Goal: Communication & Community: Answer question/provide support

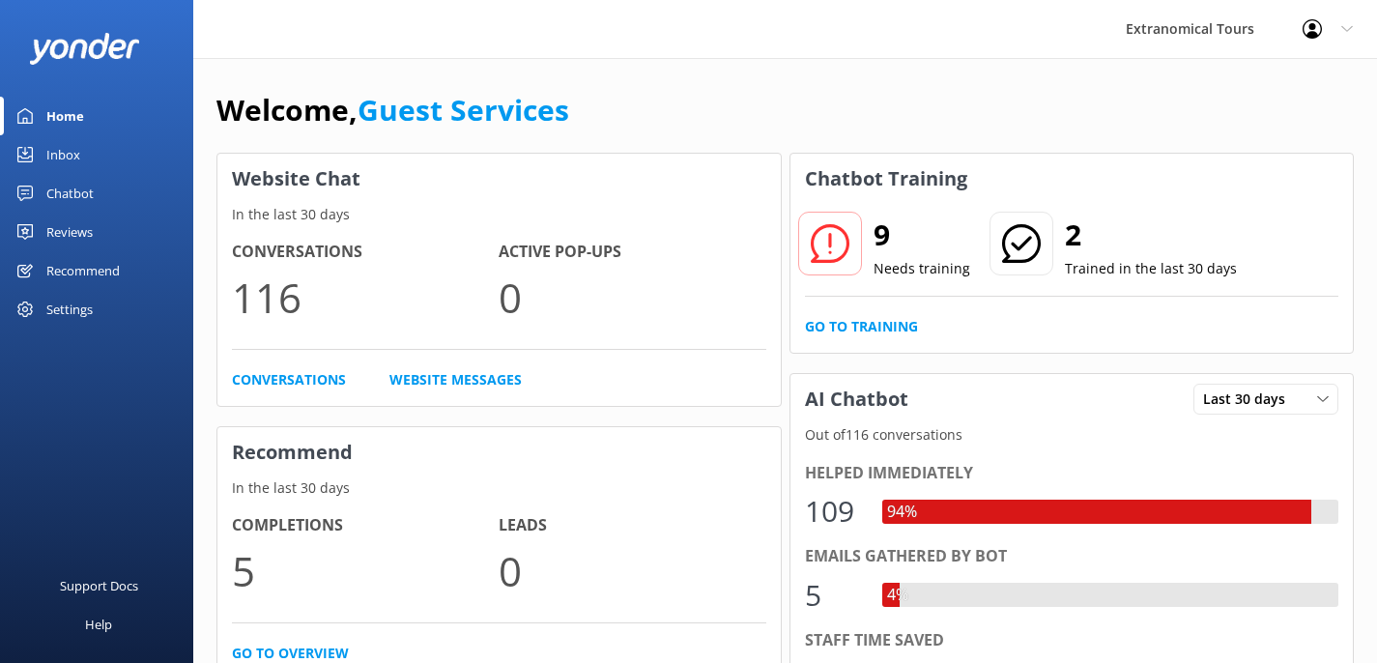
click at [89, 156] on link "Inbox" at bounding box center [96, 154] width 193 height 39
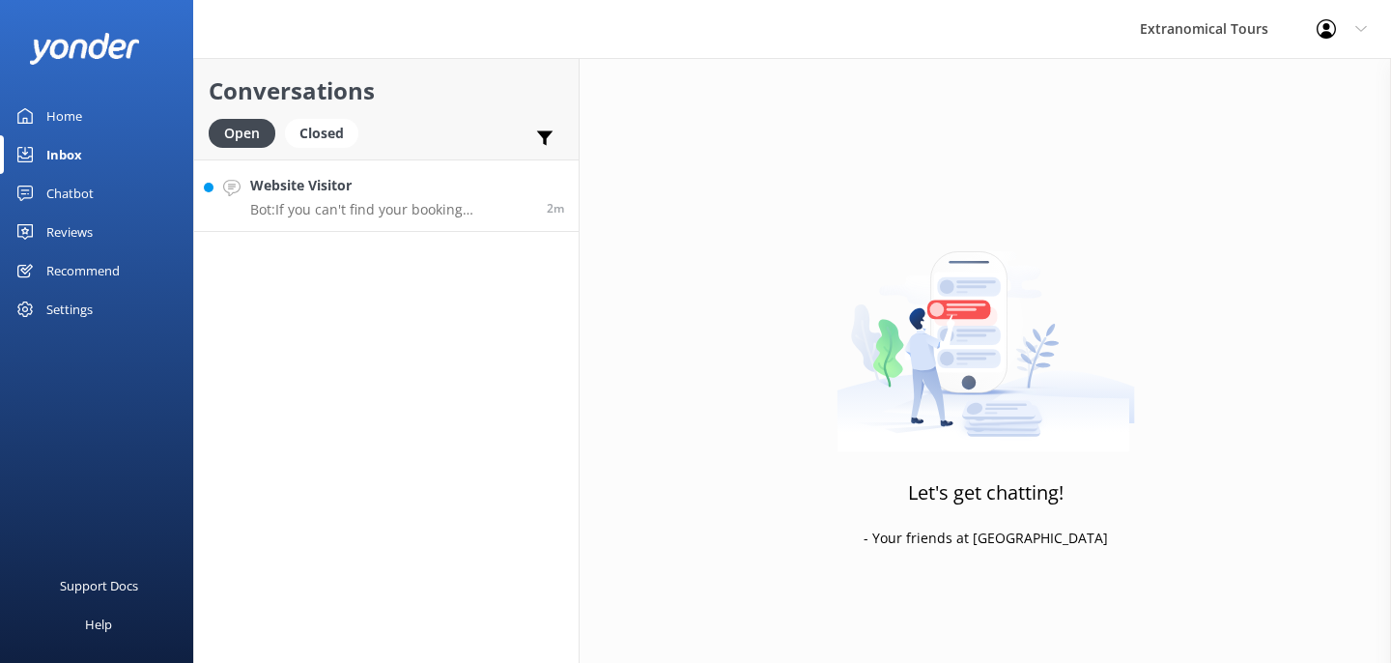
click at [380, 207] on p "Bot: If you can't find your booking confirmation email, please check your spam …" at bounding box center [391, 209] width 282 height 17
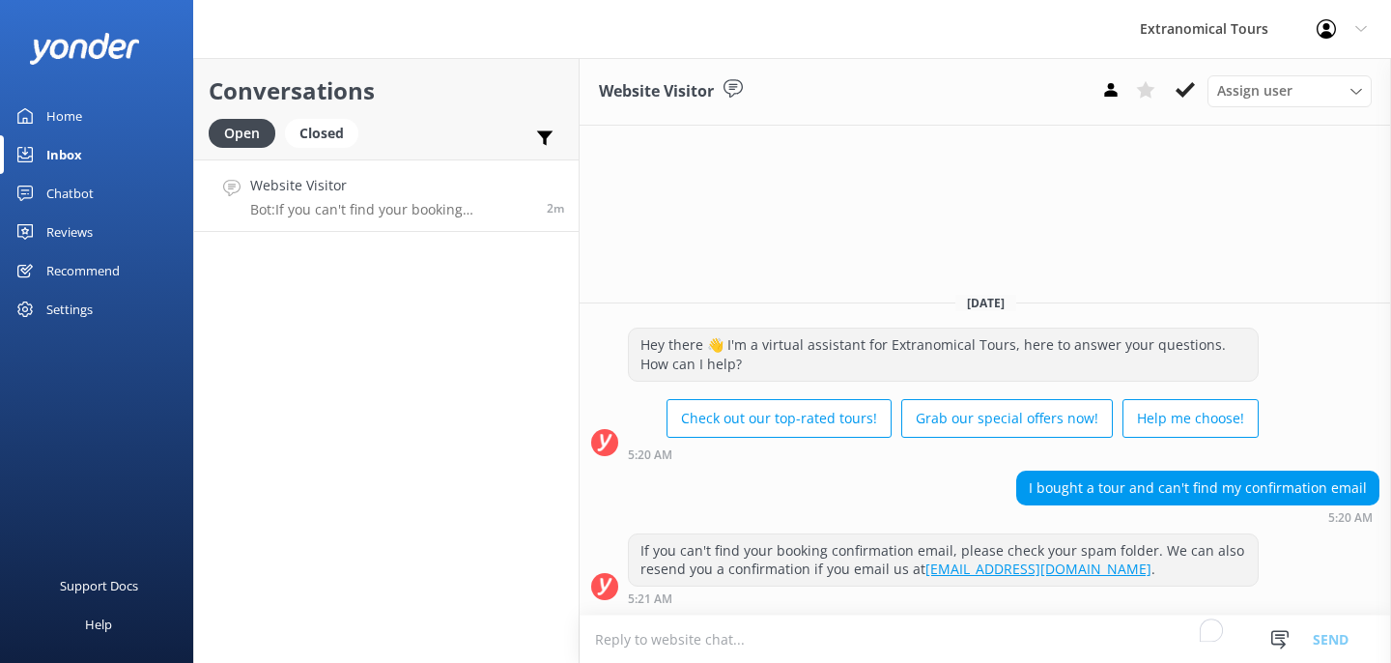
click at [802, 630] on textarea "To enrich screen reader interactions, please activate Accessibility in Grammarl…" at bounding box center [986, 638] width 812 height 47
type textarea """
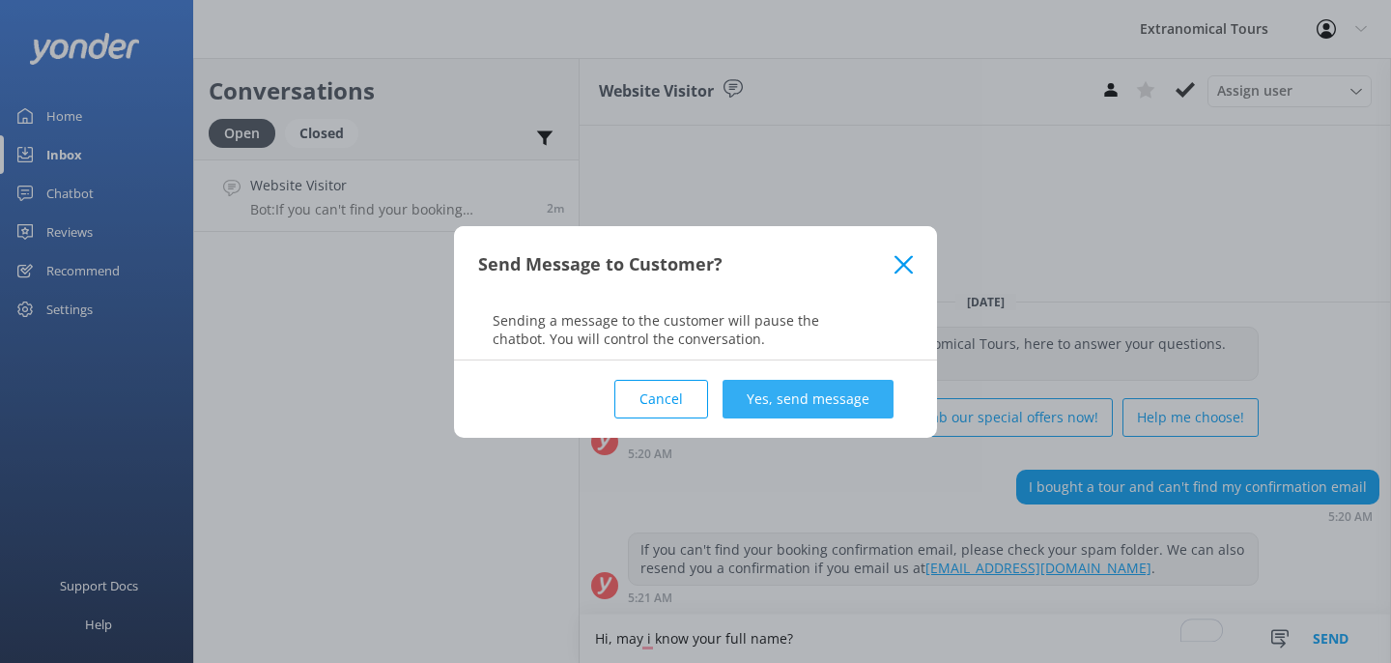
type textarea "Hi, may i know your full name?"
click at [767, 406] on button "Yes, send message" at bounding box center [808, 399] width 171 height 39
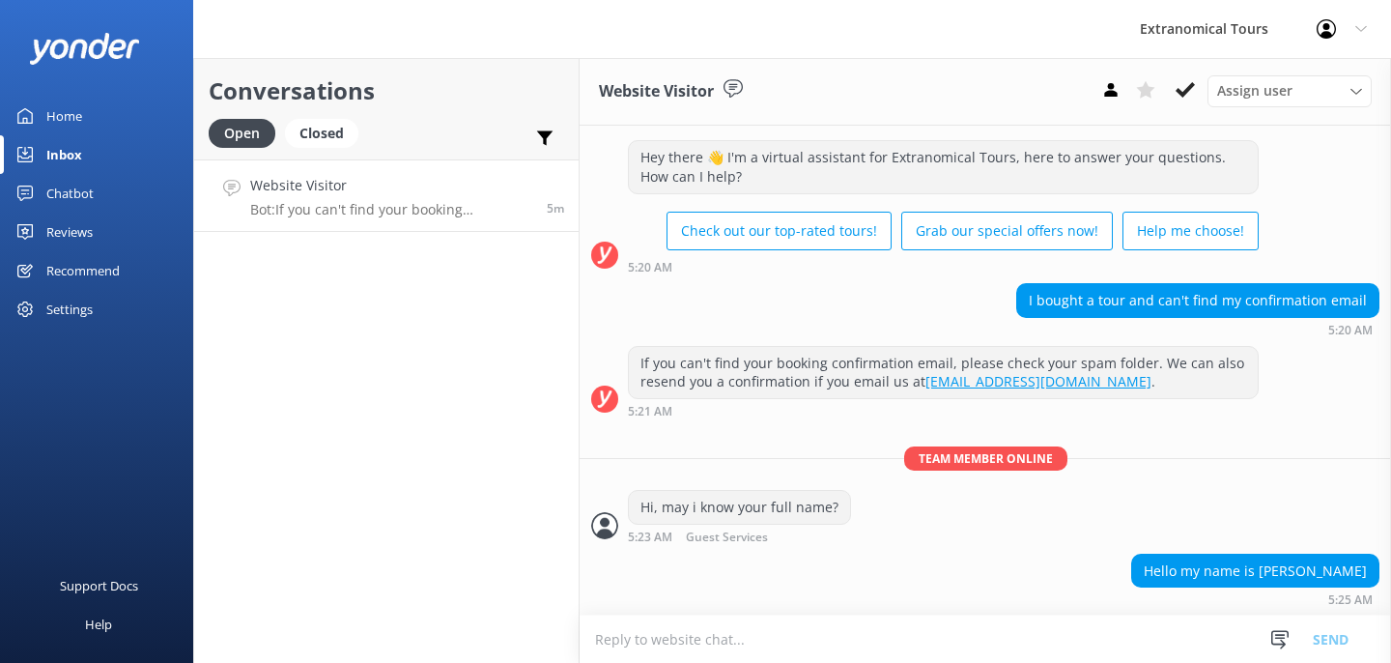
scroll to position [117, 0]
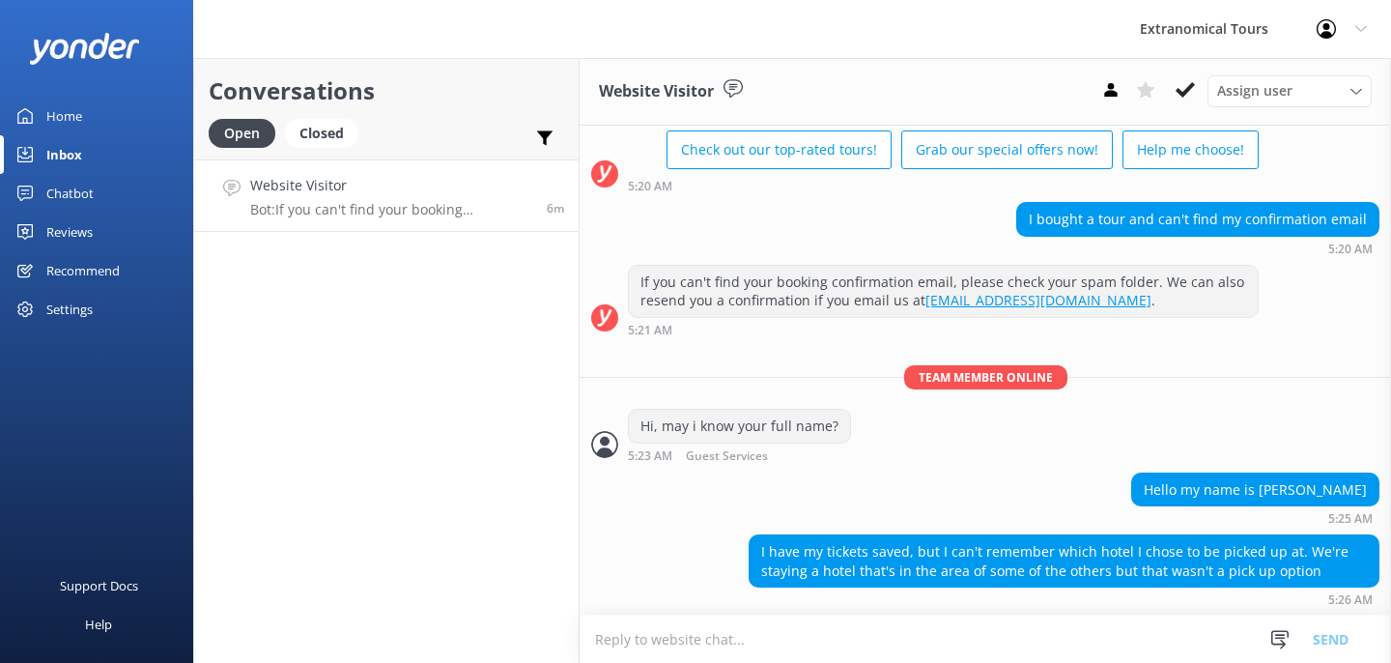
drag, startPoint x: 1358, startPoint y: 568, endPoint x: 1250, endPoint y: 556, distance: 108.9
click at [1254, 556] on div "[DATE] Hey there 👋 I'm a virtual assistant for Extranomical Tours, here to answ…" at bounding box center [986, 312] width 812 height 607
click at [1318, 507] on div "Hello my name is [PERSON_NAME] 5:25 AM" at bounding box center [1255, 498] width 248 height 53
drag, startPoint x: 1352, startPoint y: 484, endPoint x: 1221, endPoint y: 489, distance: 130.5
click at [1224, 491] on div "Hello my name is [PERSON_NAME]" at bounding box center [1255, 489] width 246 height 33
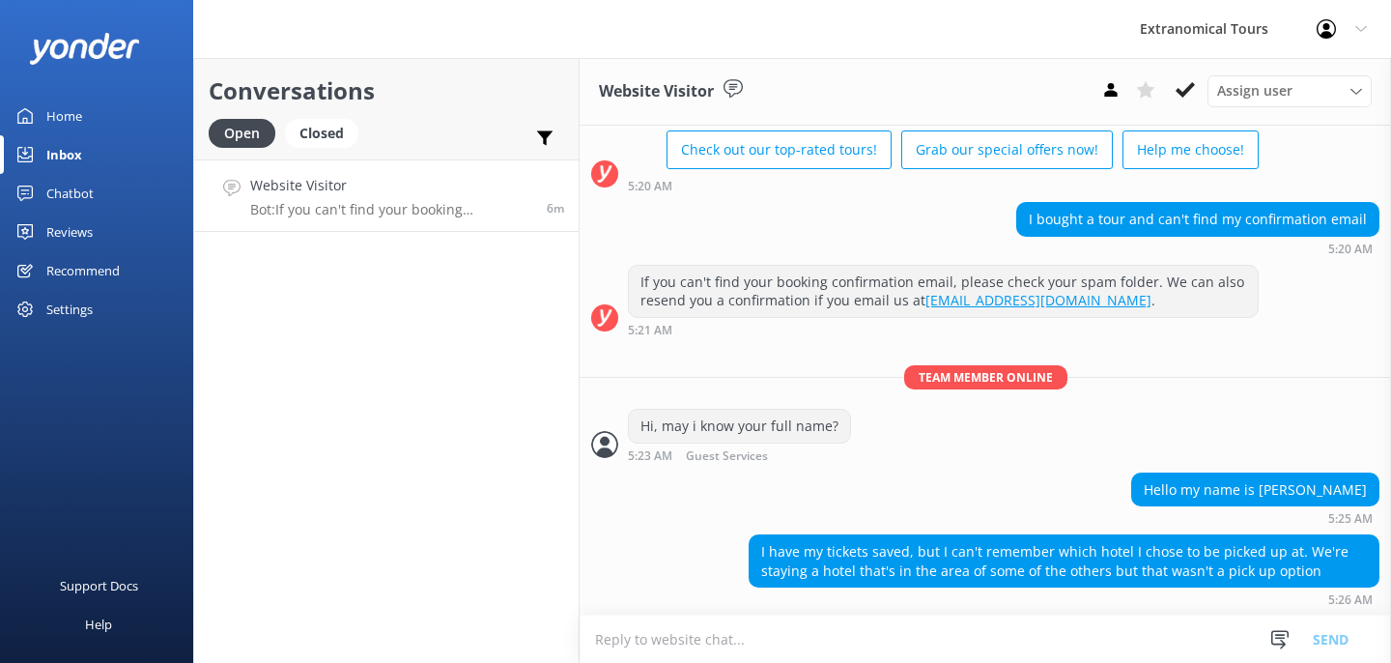
copy div "[PERSON_NAME]"
click at [664, 622] on textarea "To enrich screen reader interactions, please activate Accessibility in Grammarl…" at bounding box center [986, 638] width 812 height 47
paste textarea "We will pick you up at 07:45 AM from: [GEOGRAPHIC_DATA] - [STREET_ADDRESS][PERS…"
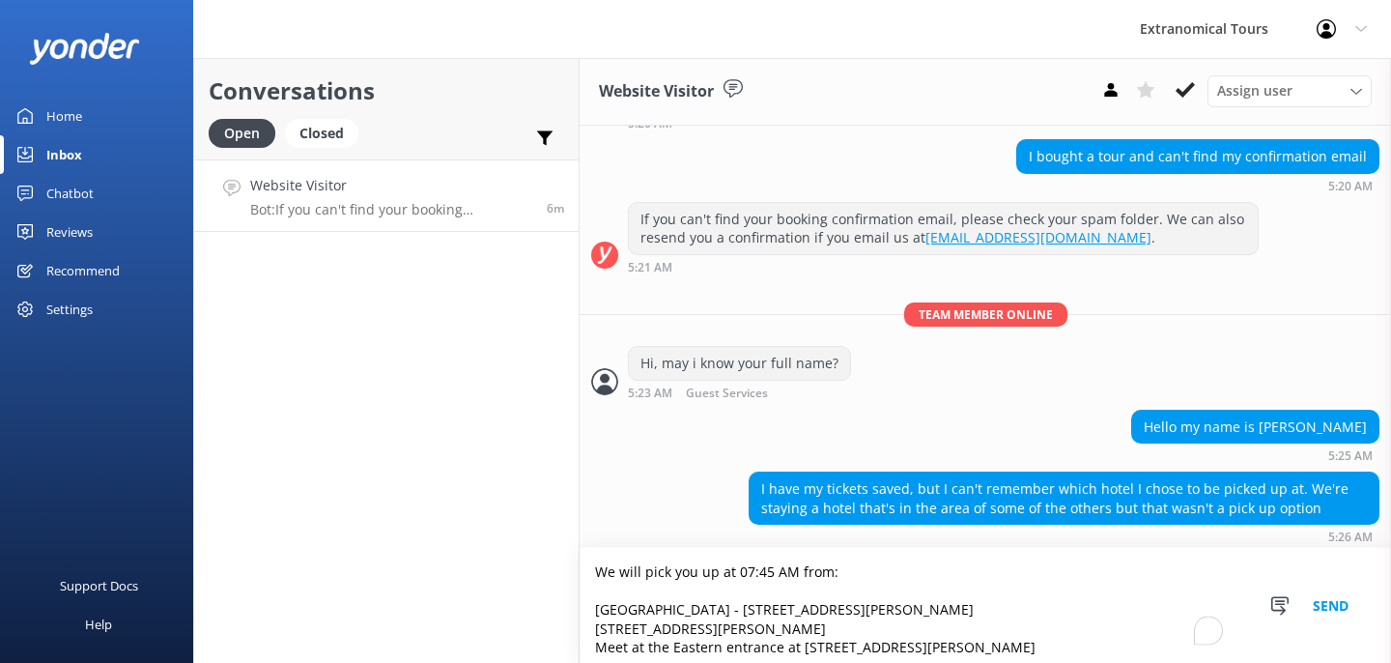
scroll to position [185, 0]
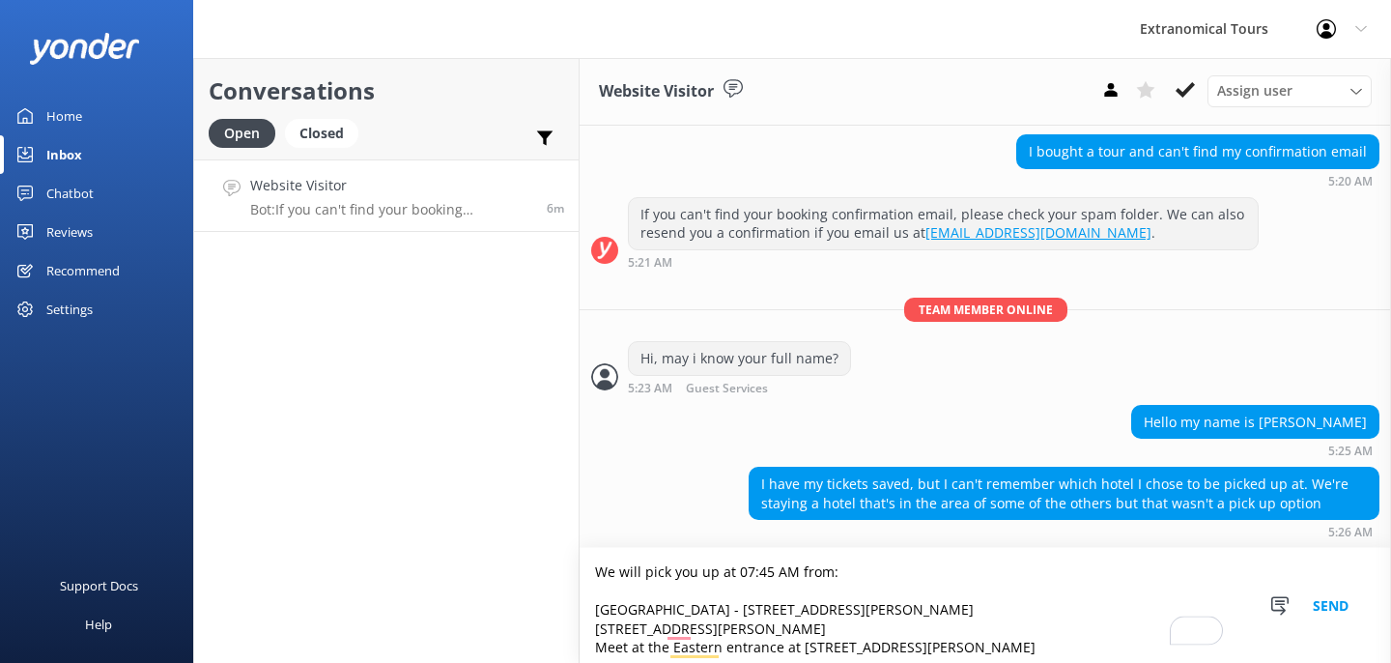
type textarea "We will pick you up at 07:45 AM from: [GEOGRAPHIC_DATA] - [STREET_ADDRESS][PERS…"
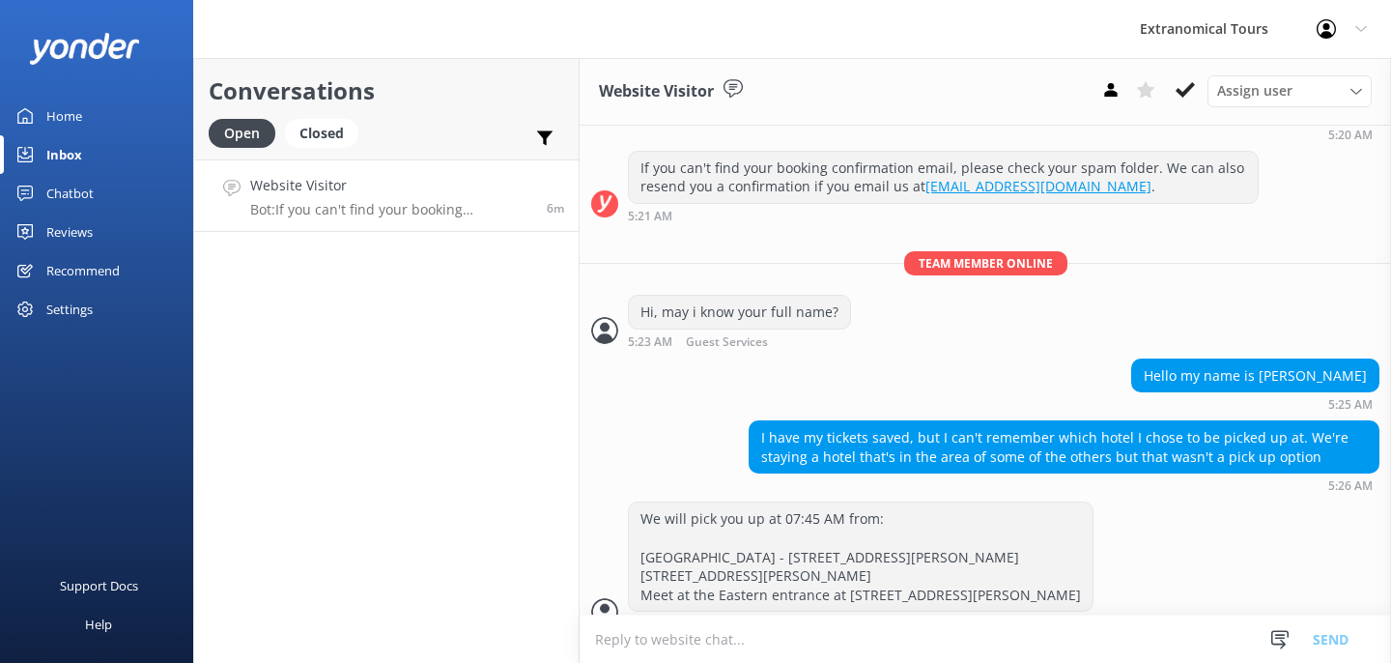
scroll to position [255, 0]
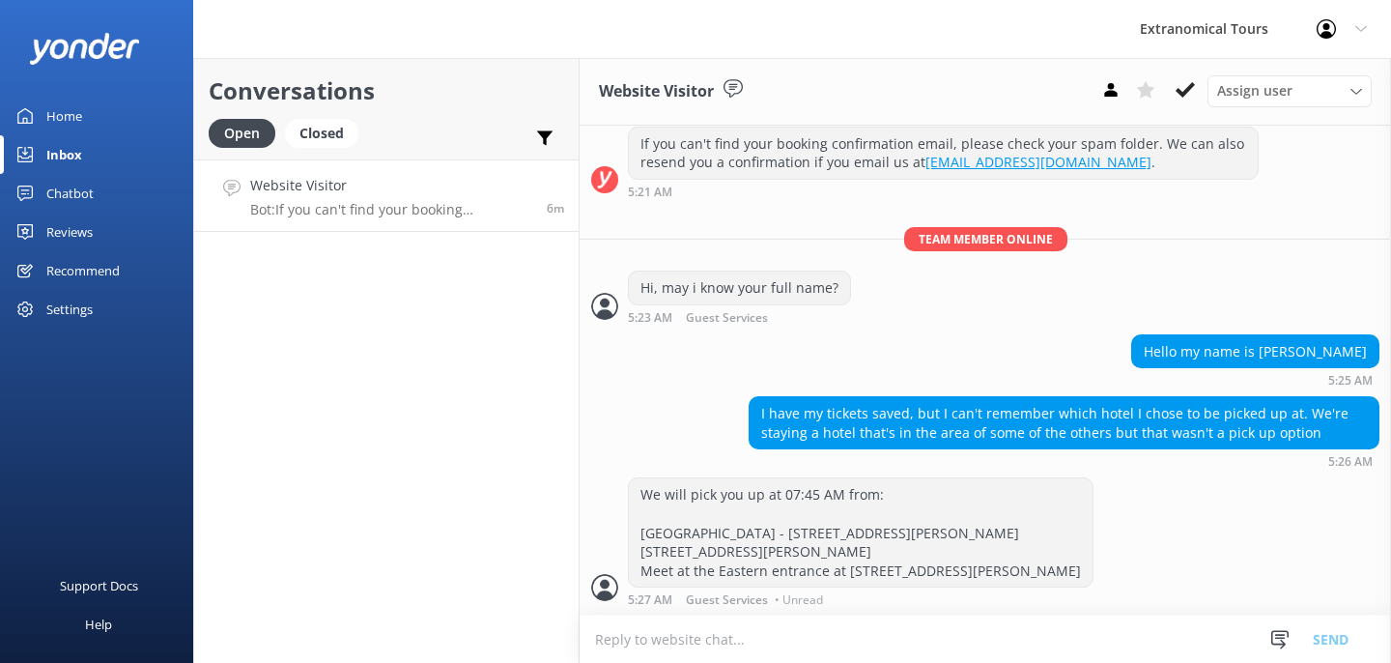
click at [812, 624] on textarea "To enrich screen reader interactions, please activate Accessibility in Grammarl…" at bounding box center [986, 638] width 812 height 47
paste textarea "Redwoods and [US_STATE] Wine Country Tour"
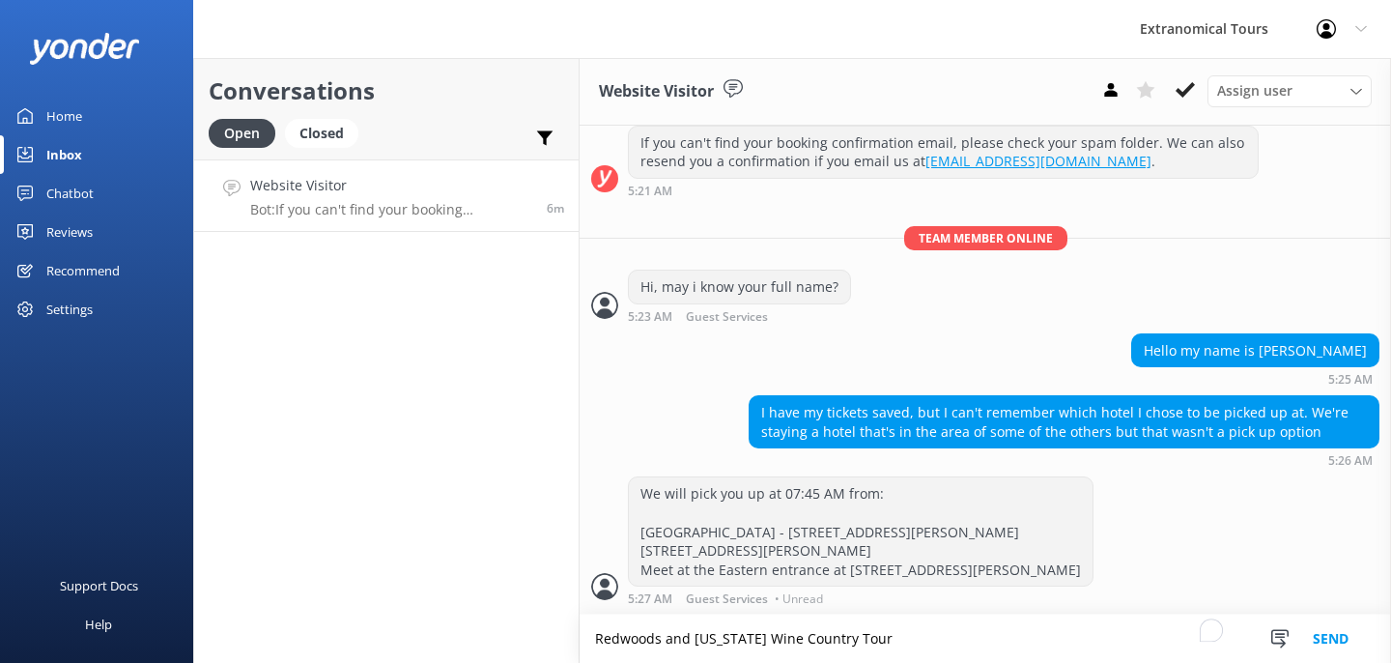
type textarea "Redwoods and [US_STATE] Wine Country Tour"
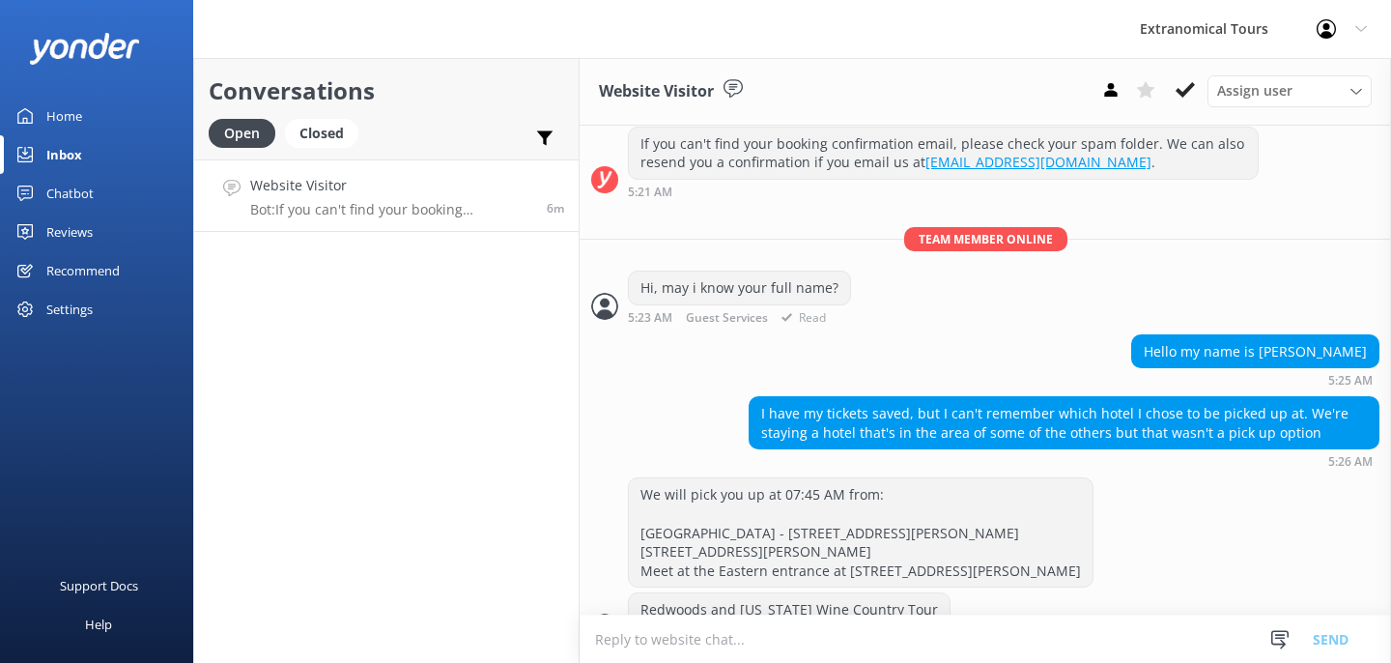
scroll to position [295, 0]
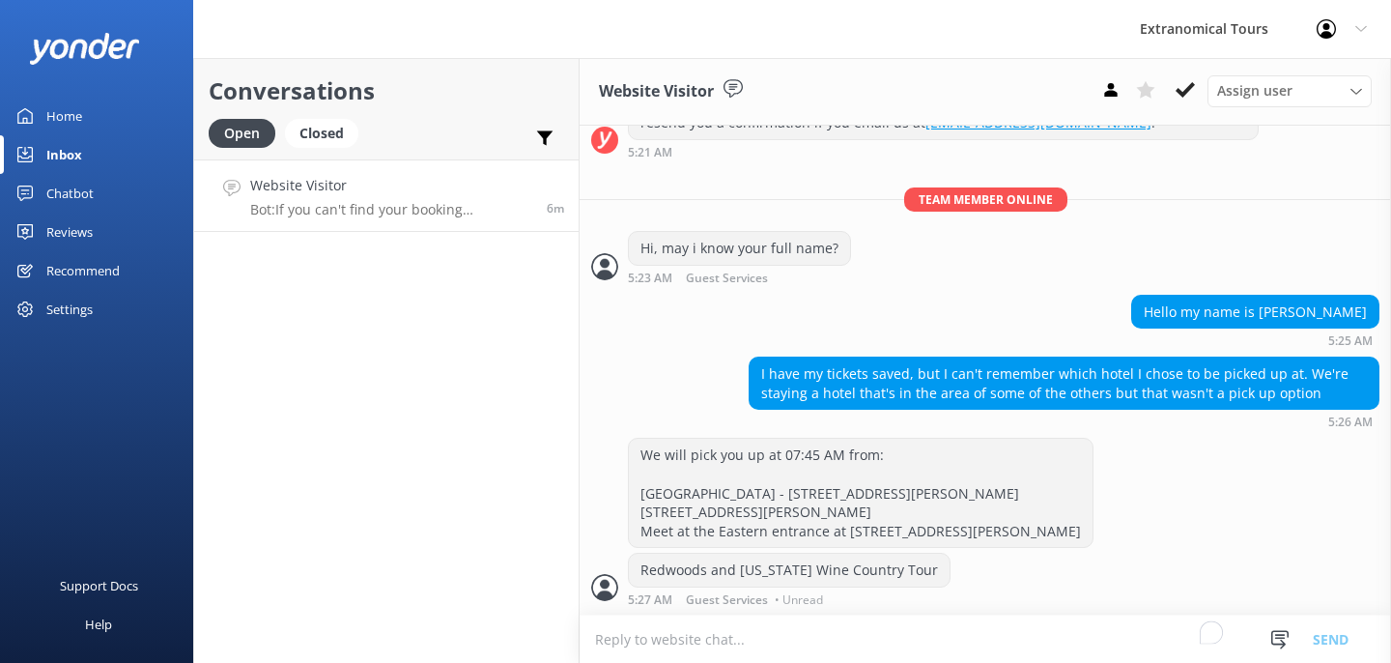
click at [662, 650] on textarea "To enrich screen reader interactions, please activate Accessibility in Grammarl…" at bounding box center [986, 638] width 812 height 47
paste textarea "[DATE]"
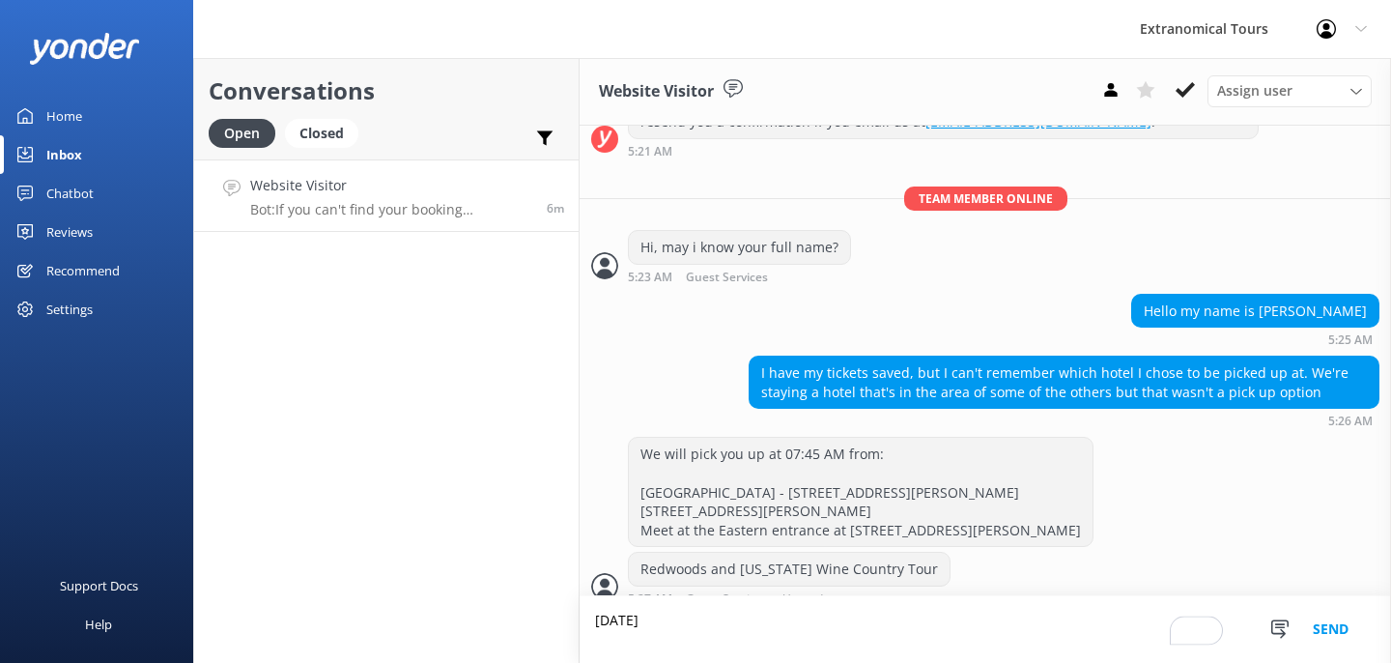
scroll to position [4, 0]
type textarea "[DATE]"
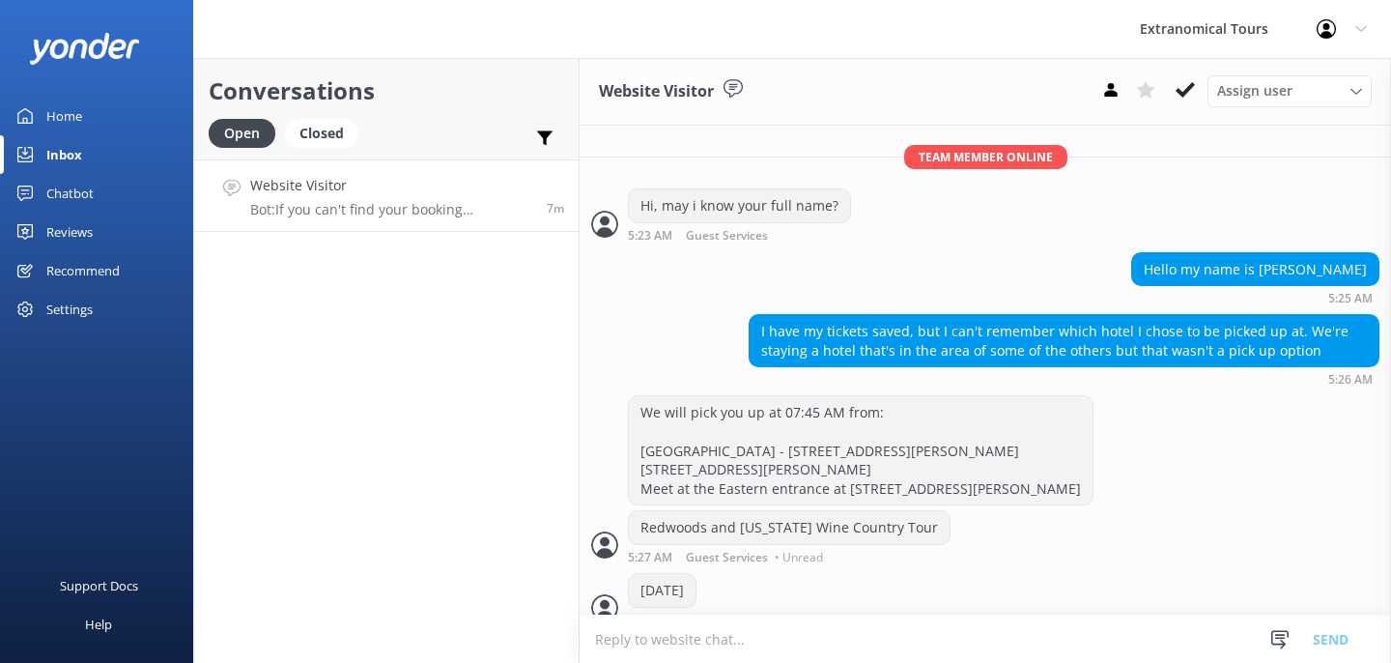
scroll to position [357, 0]
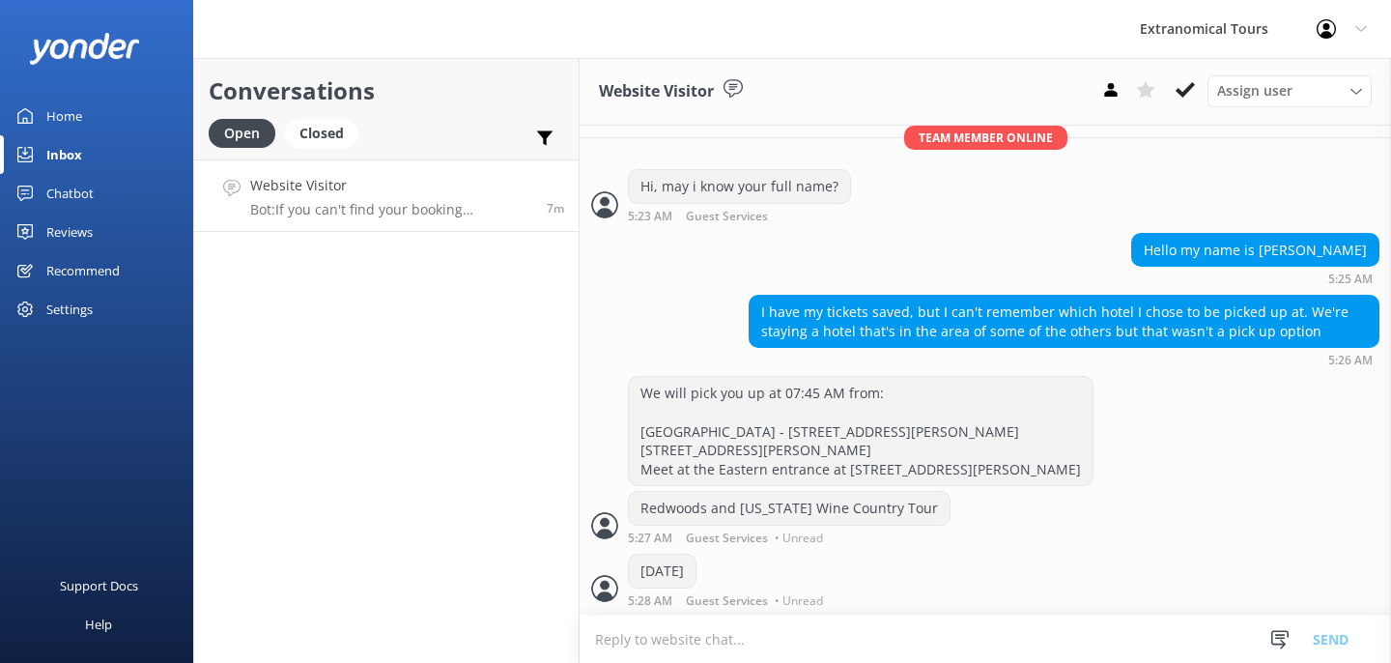
click at [679, 629] on textarea "To enrich screen reader interactions, please activate Accessibility in Grammarl…" at bounding box center [986, 638] width 812 height 47
paste textarea "Booking Ref A2NXM32E"
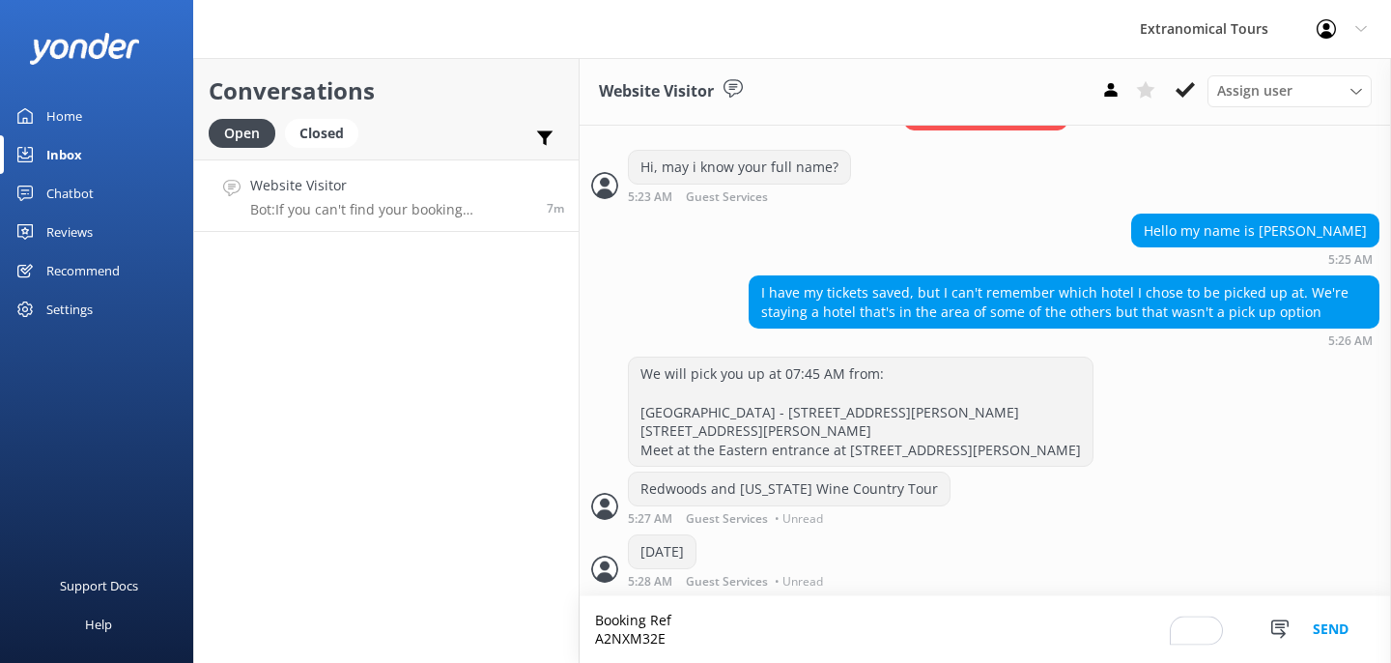
type textarea "Booking Ref A2NXM32E"
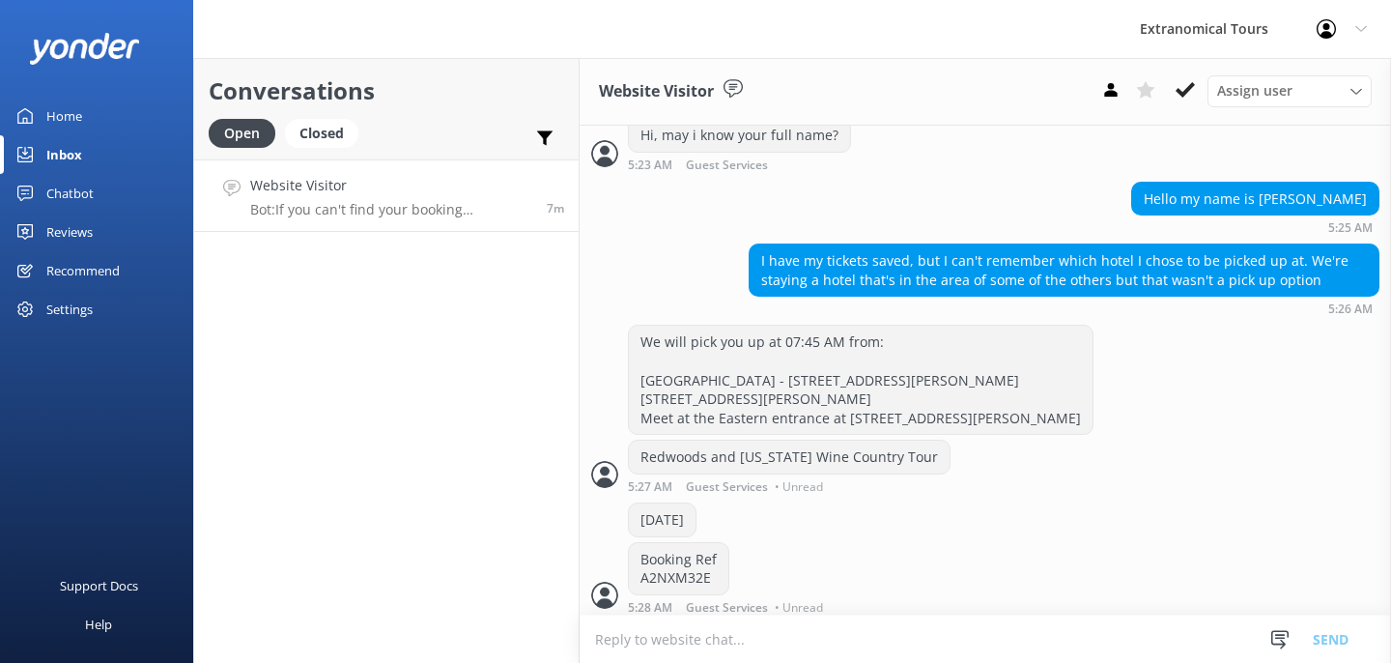
scroll to position [415, 0]
